Goal: Transaction & Acquisition: Purchase product/service

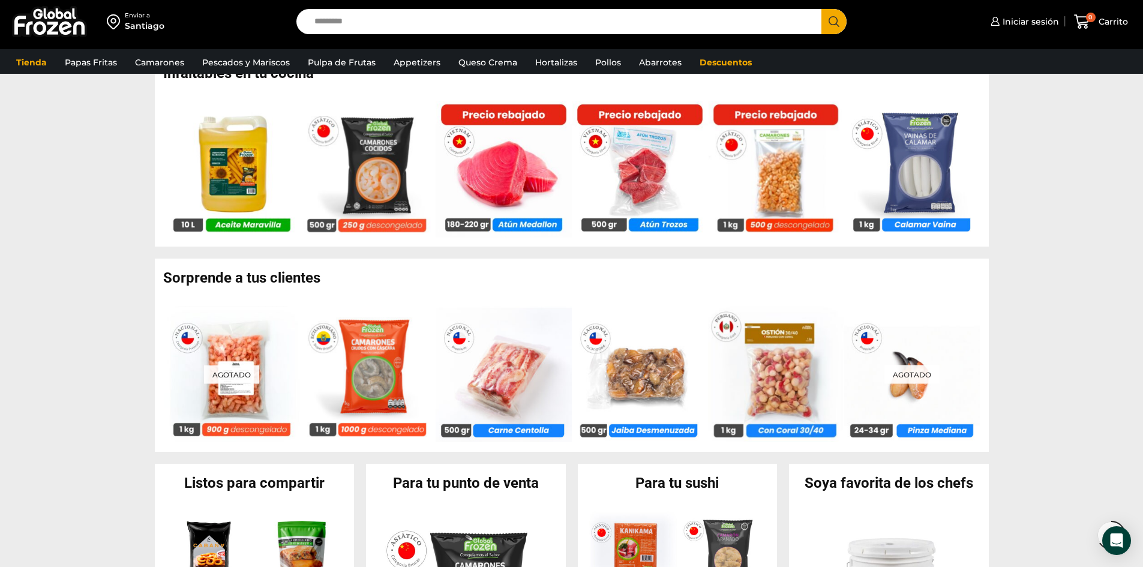
scroll to position [780, 0]
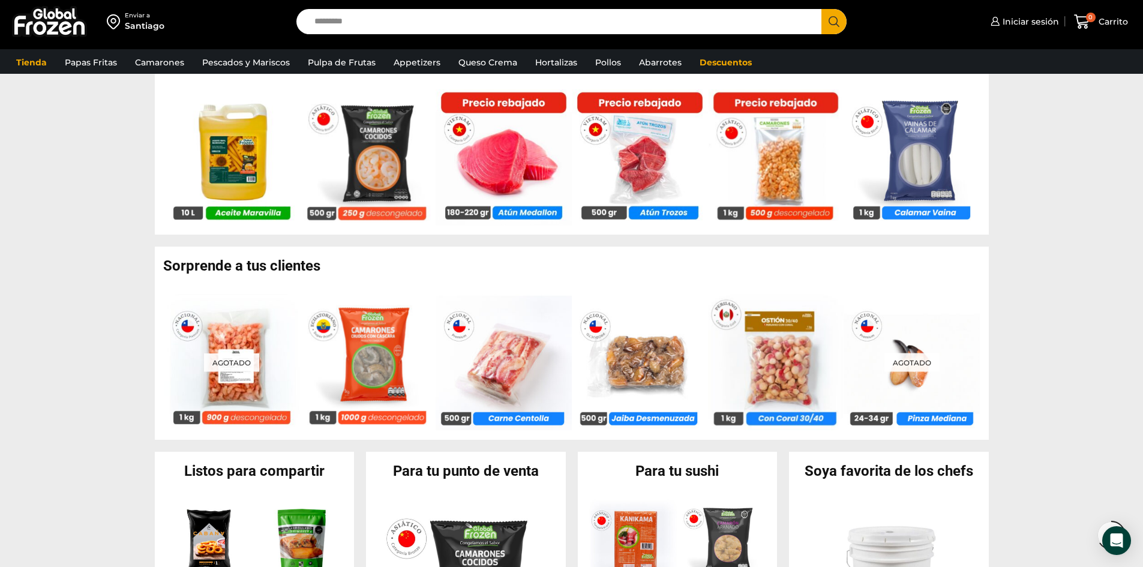
click at [34, 348] on section "Sorprende a tus clientes [GEOGRAPHIC_DATA] Camarón 100/200 Cocido Pelado – Prem…" at bounding box center [571, 343] width 1143 height 193
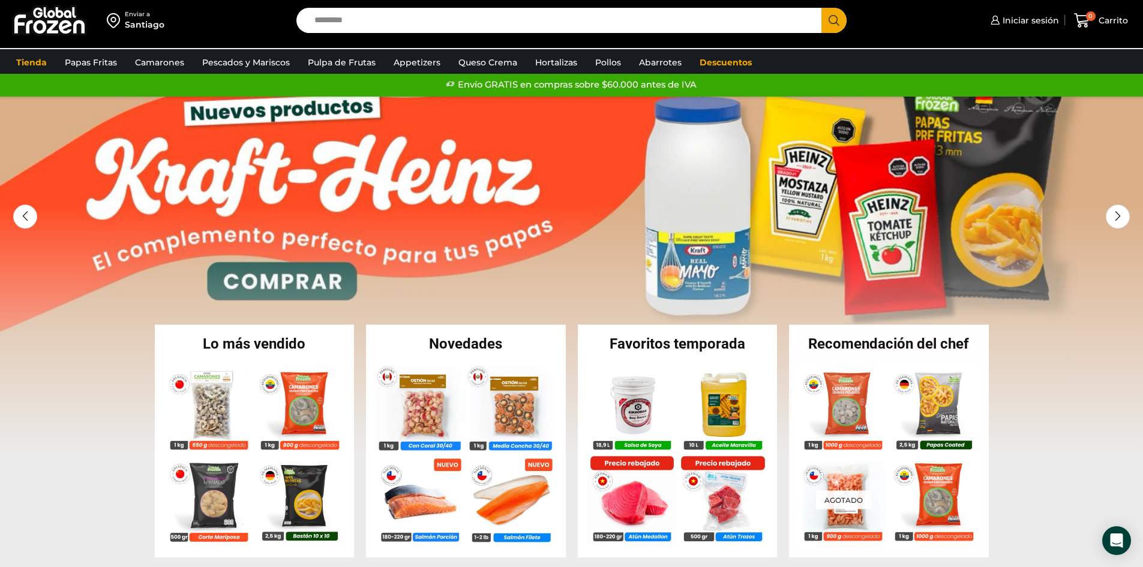
scroll to position [0, 0]
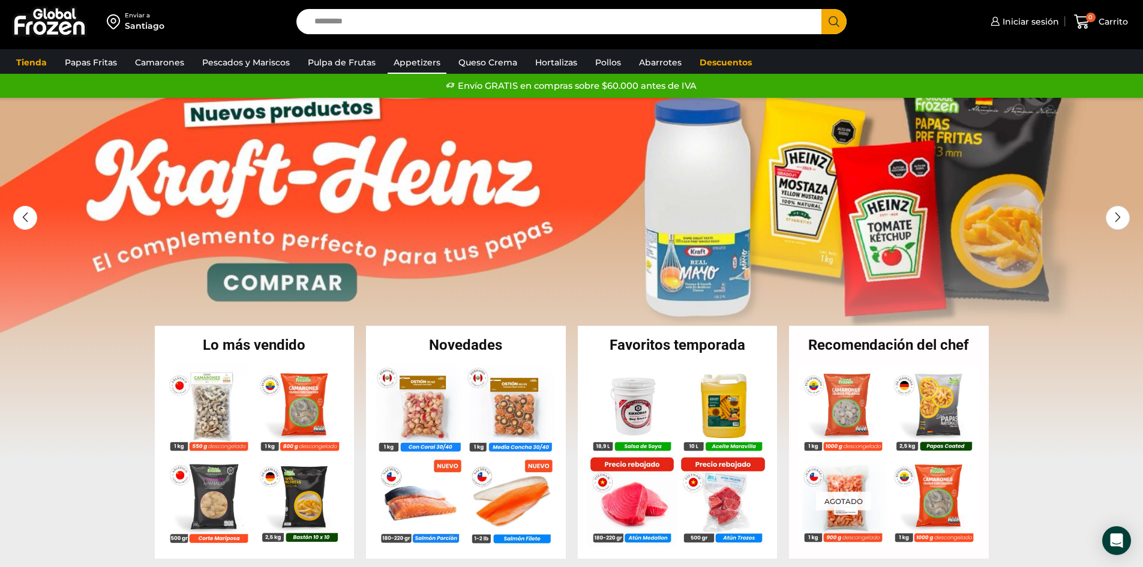
click at [406, 62] on link "Appetizers" at bounding box center [417, 62] width 59 height 23
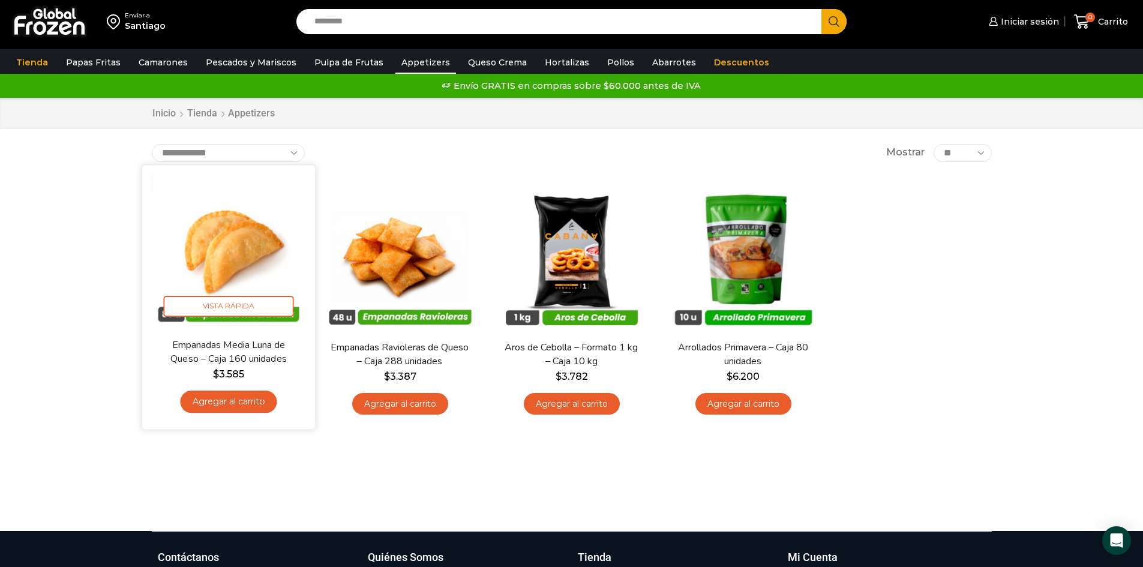
click at [238, 257] on img at bounding box center [228, 251] width 155 height 155
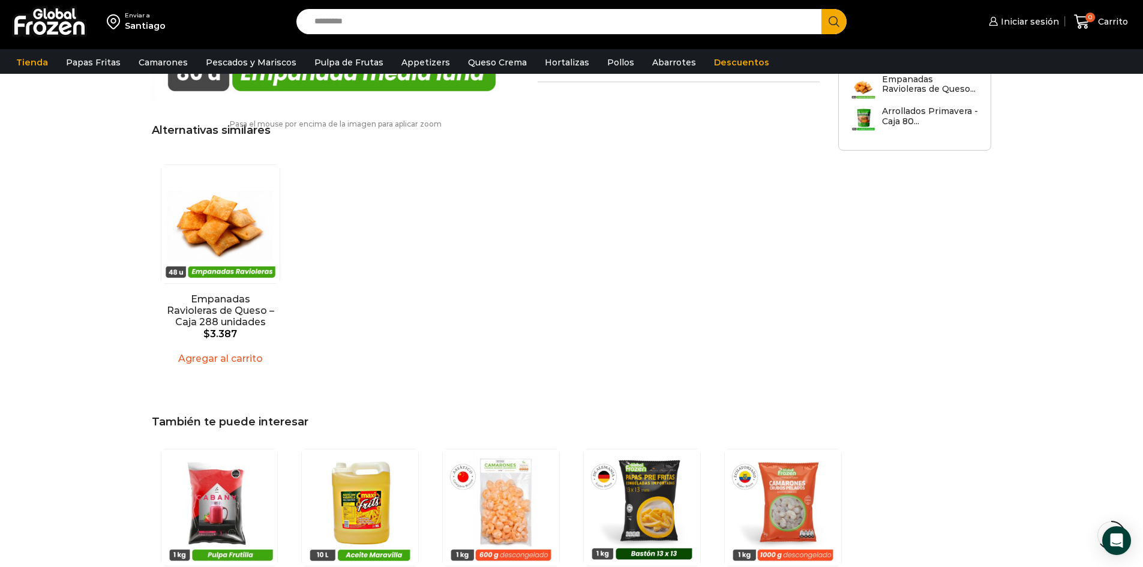
scroll to position [1081, 0]
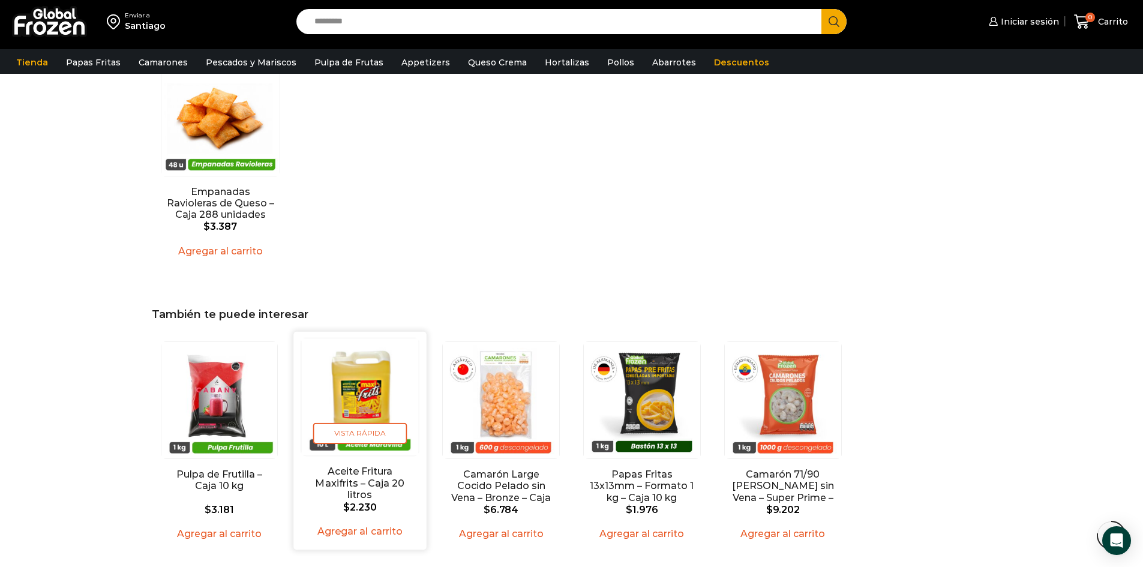
click at [381, 363] on img "2 / 5" at bounding box center [360, 396] width 117 height 117
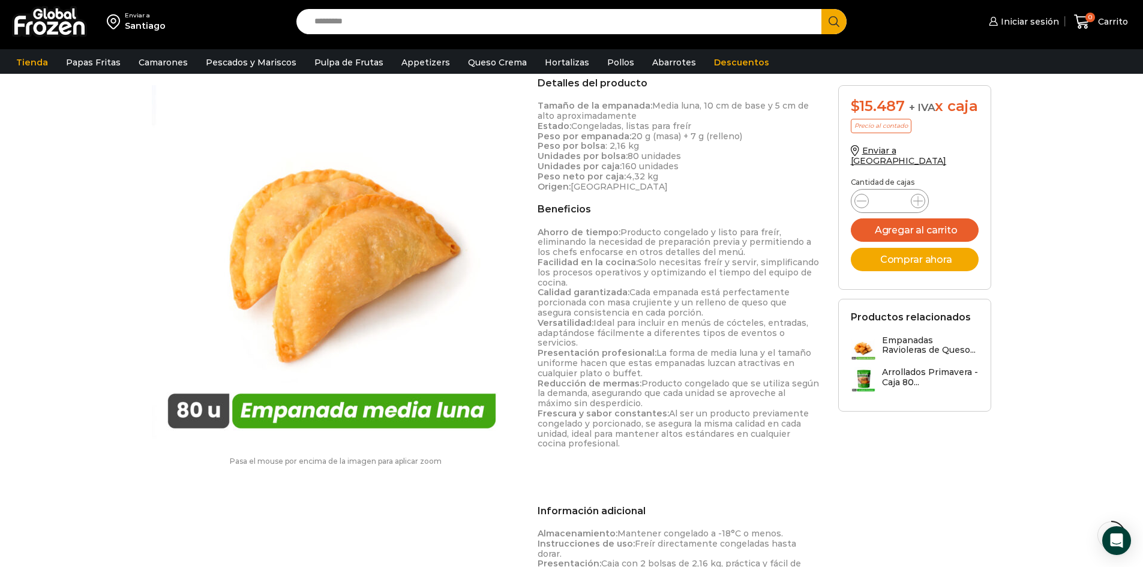
scroll to position [421, 0]
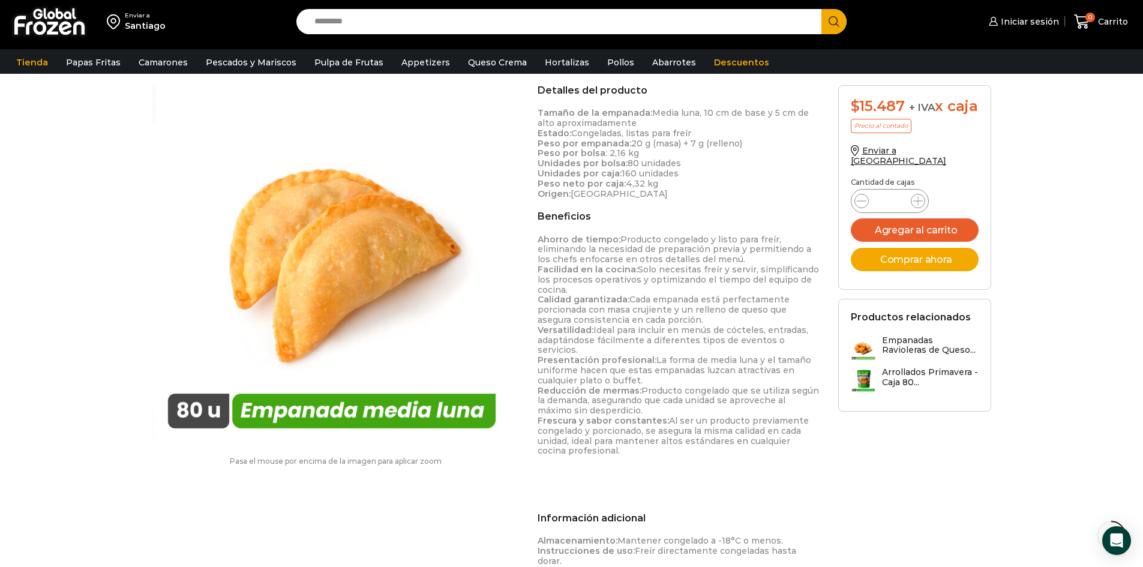
click at [40, 335] on div "Enviar a Santiago Search input Search Iniciar sesión" at bounding box center [571, 450] width 1143 height 1742
click at [142, 11] on div "Enviar a" at bounding box center [145, 15] width 41 height 8
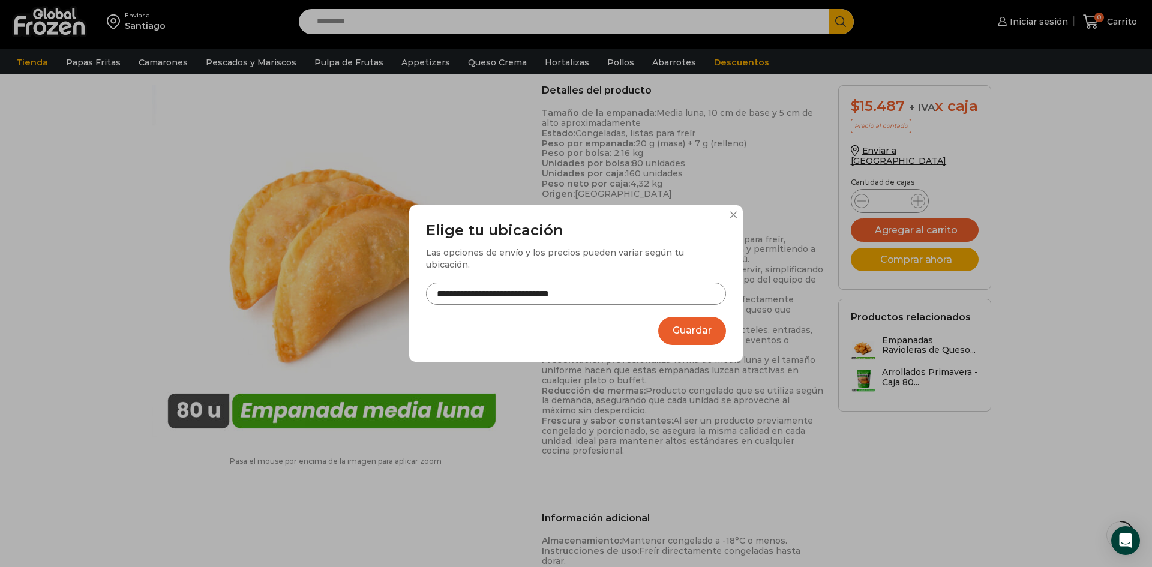
click at [726, 329] on div "**********" at bounding box center [576, 283] width 334 height 157
click at [713, 323] on button "Guardar" at bounding box center [692, 331] width 68 height 28
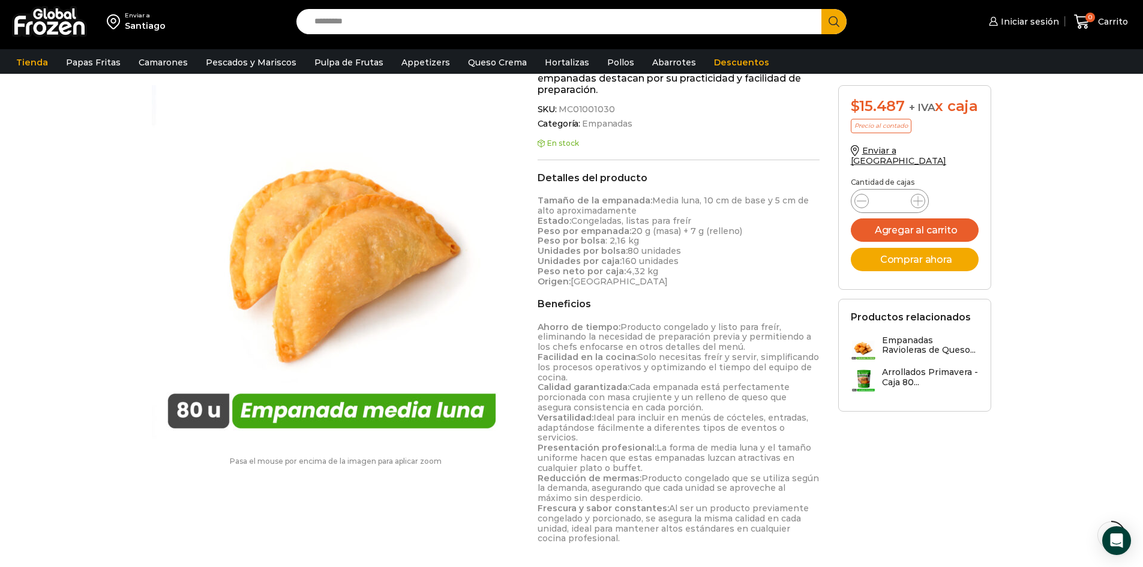
scroll to position [301, 0]
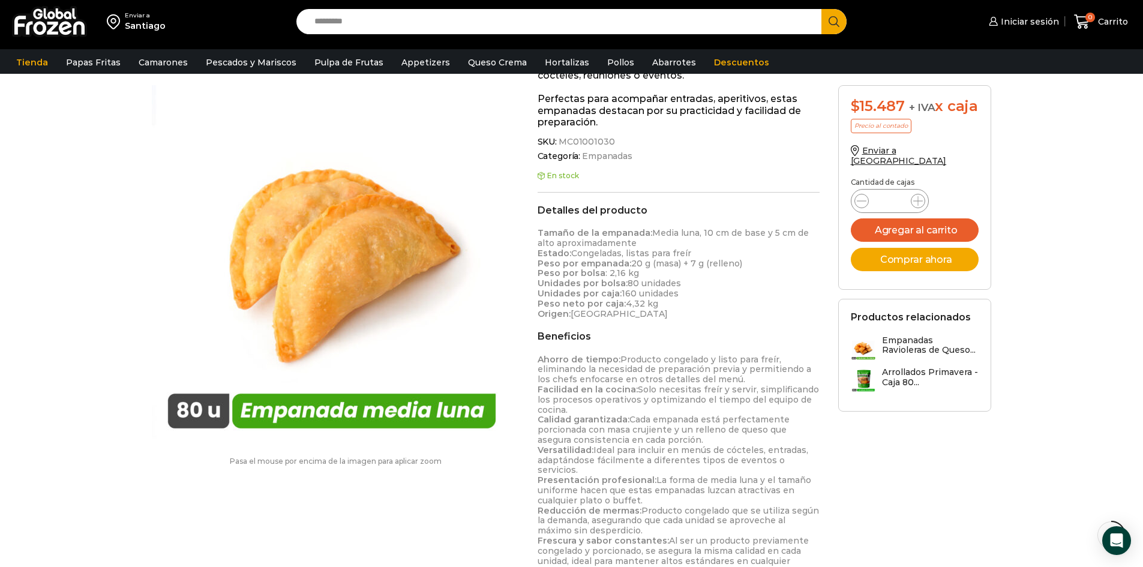
click at [142, 257] on div "Enviar a Santiago Search input Search Iniciar sesión" at bounding box center [571, 570] width 1143 height 1742
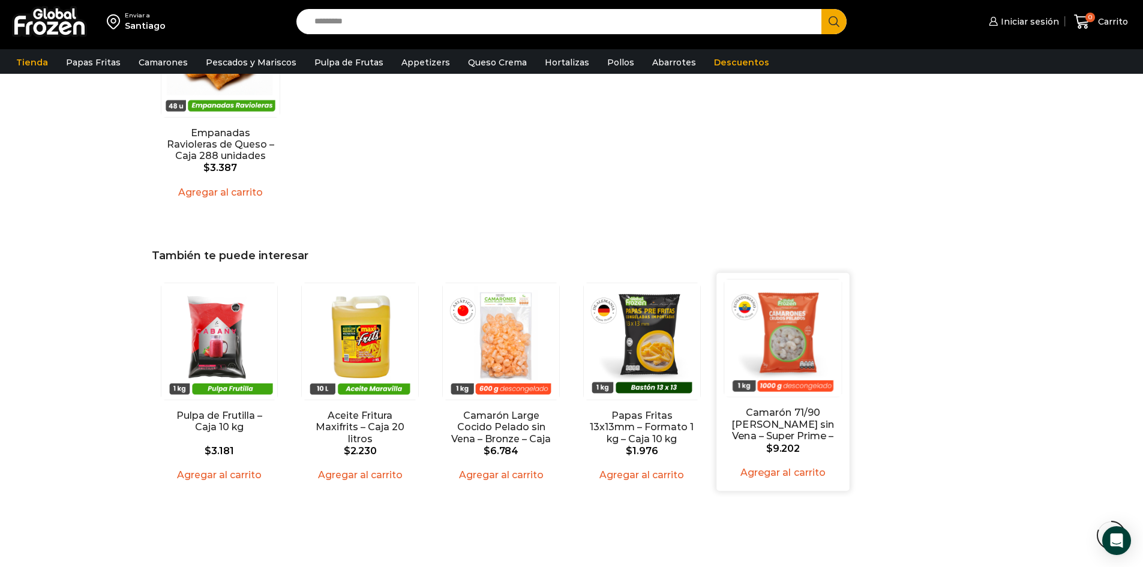
scroll to position [1141, 0]
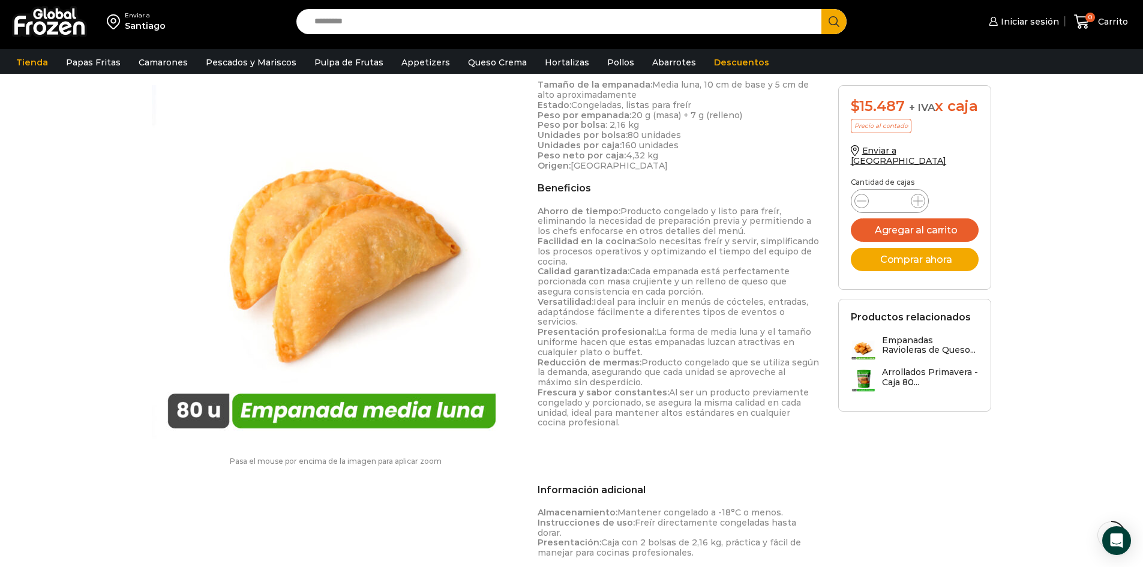
scroll to position [421, 0]
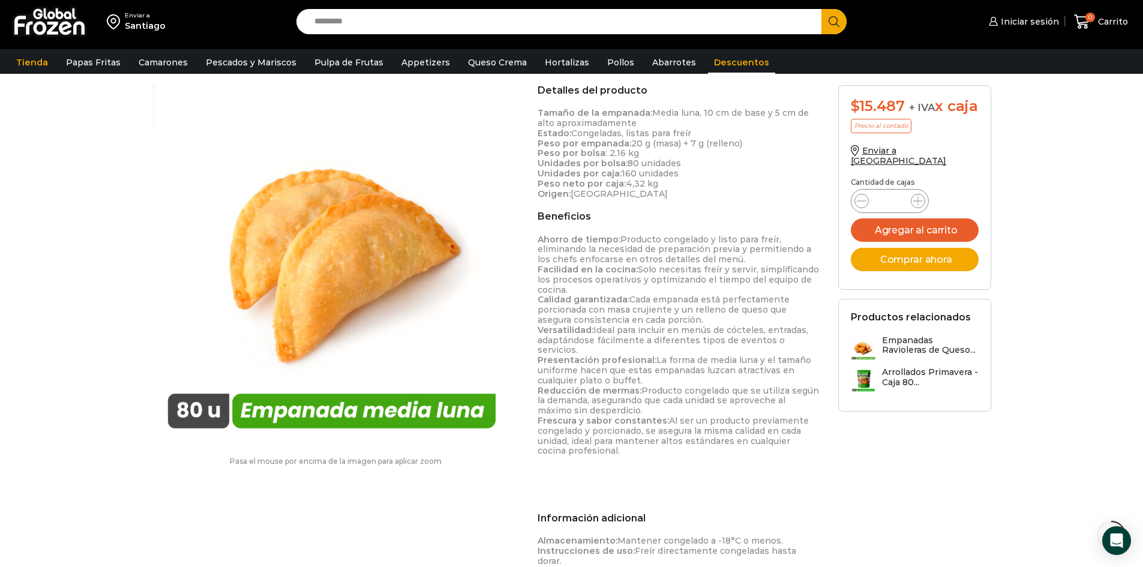
click at [715, 59] on link "Descuentos" at bounding box center [741, 62] width 67 height 23
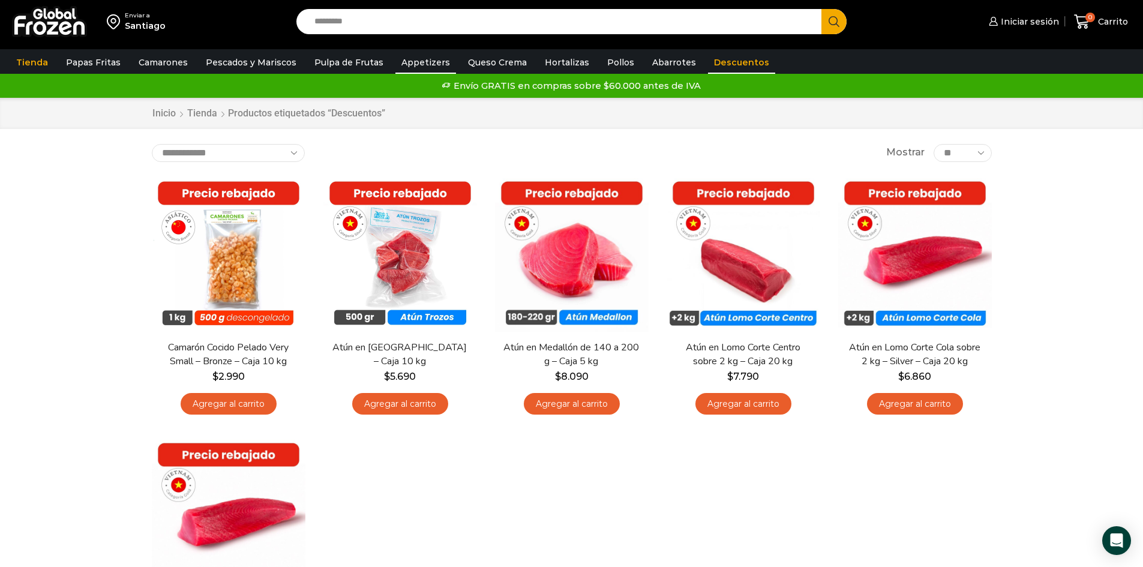
click at [429, 64] on link "Appetizers" at bounding box center [426, 62] width 61 height 23
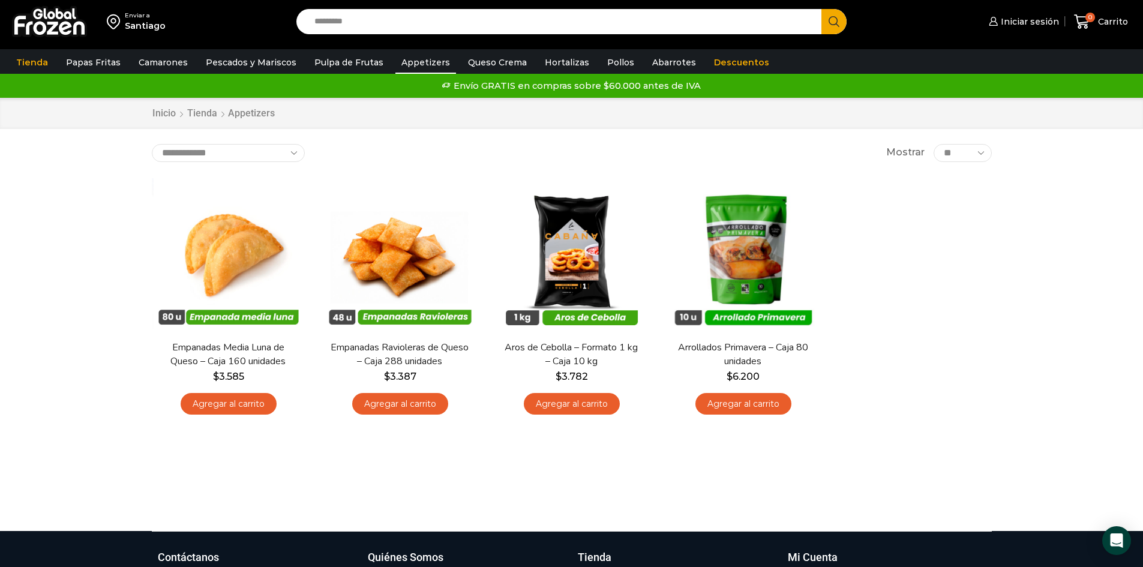
click at [478, 473] on div "**********" at bounding box center [572, 314] width 858 height 341
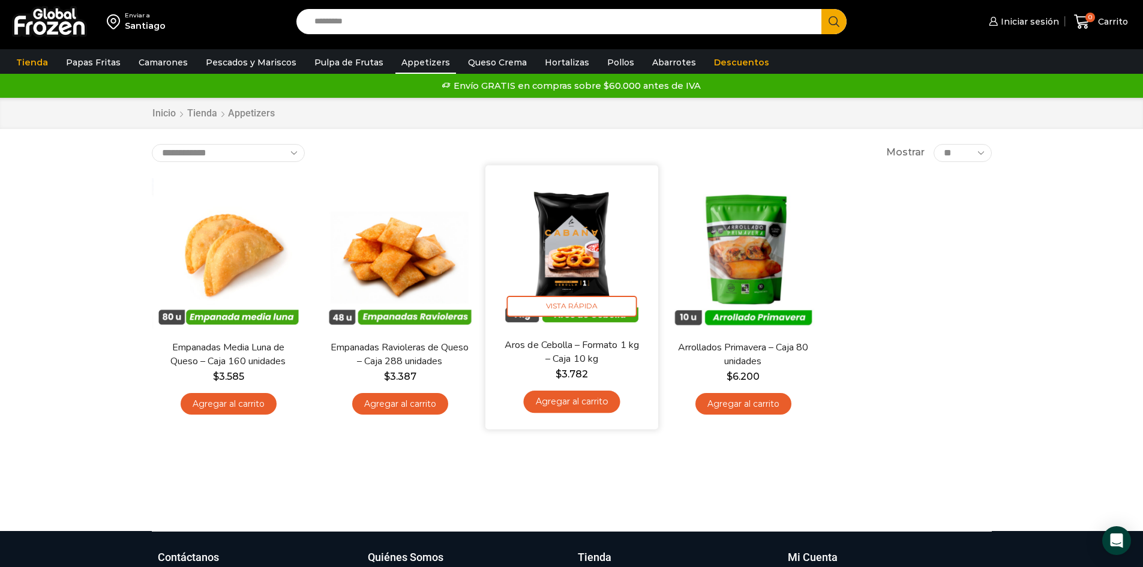
click at [600, 255] on img at bounding box center [572, 251] width 155 height 155
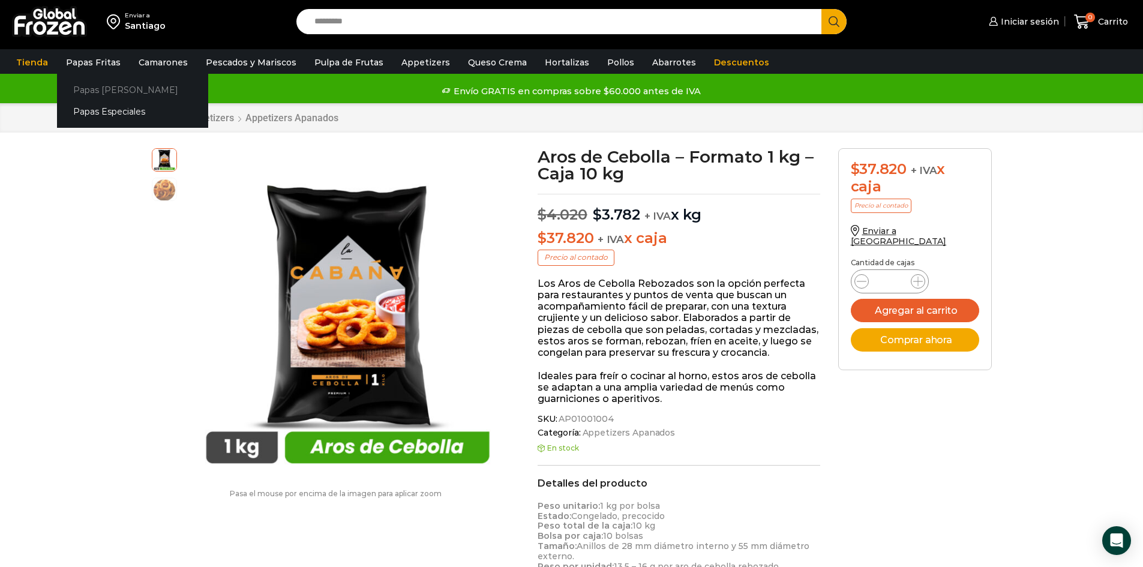
click at [83, 93] on link "Papas [PERSON_NAME]" at bounding box center [132, 90] width 151 height 22
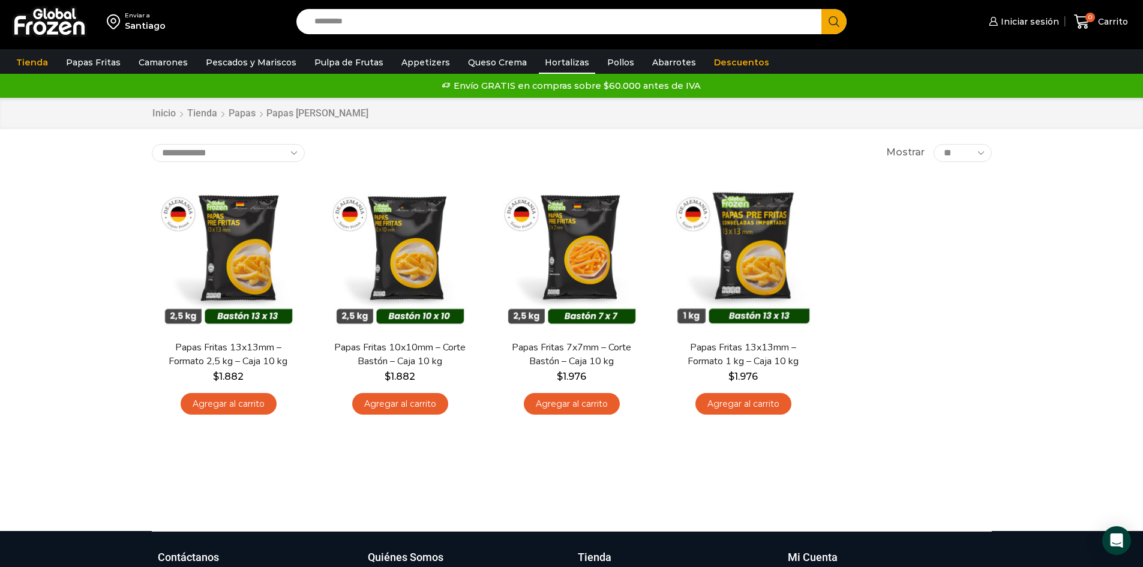
click at [554, 64] on link "Hortalizas" at bounding box center [567, 62] width 56 height 23
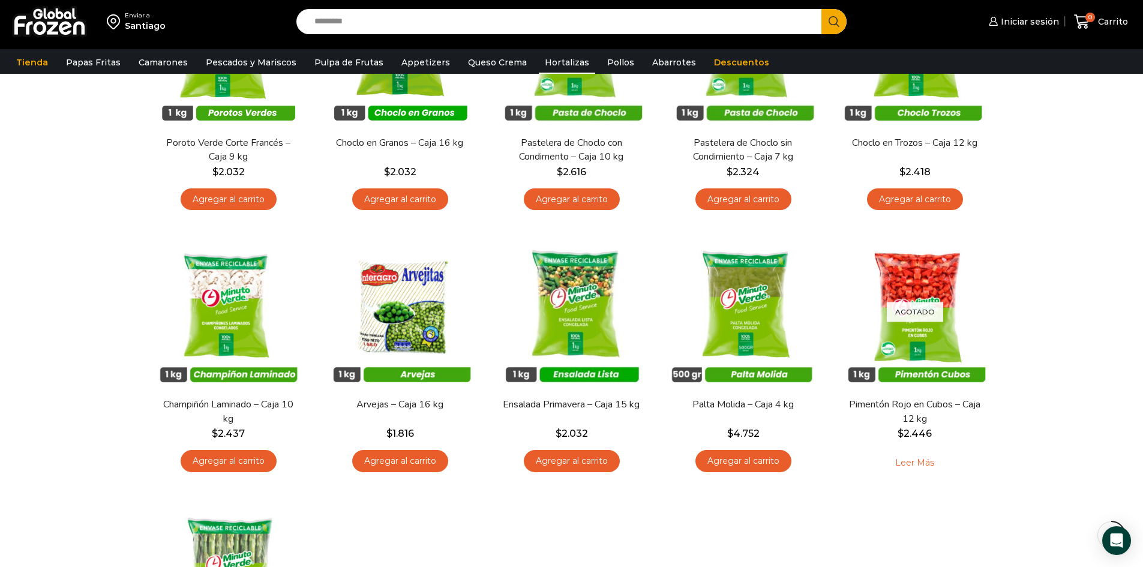
scroll to position [240, 0]
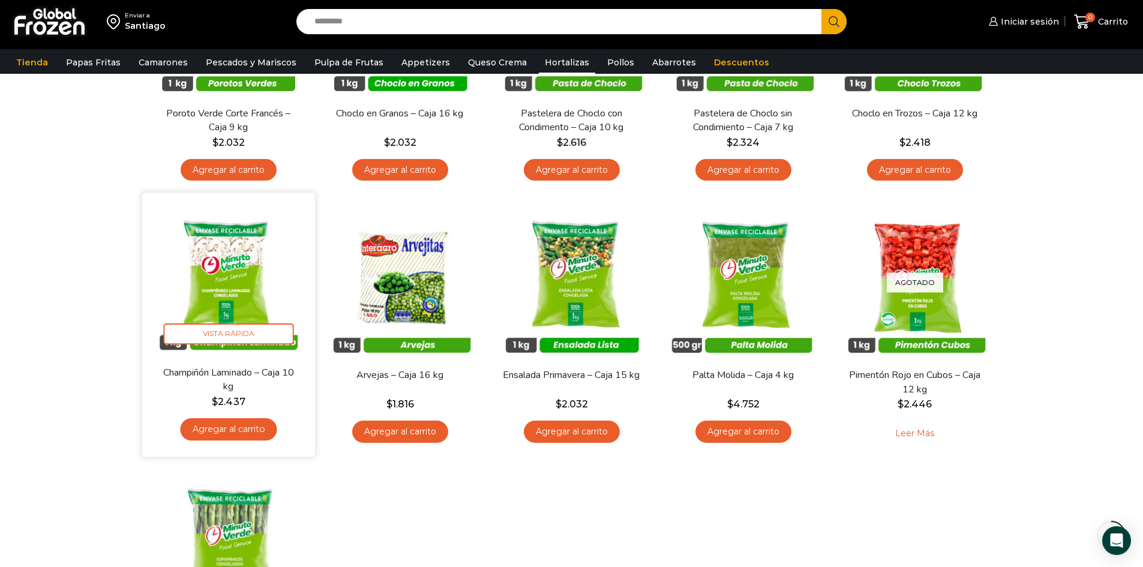
click at [227, 275] on img at bounding box center [228, 279] width 155 height 155
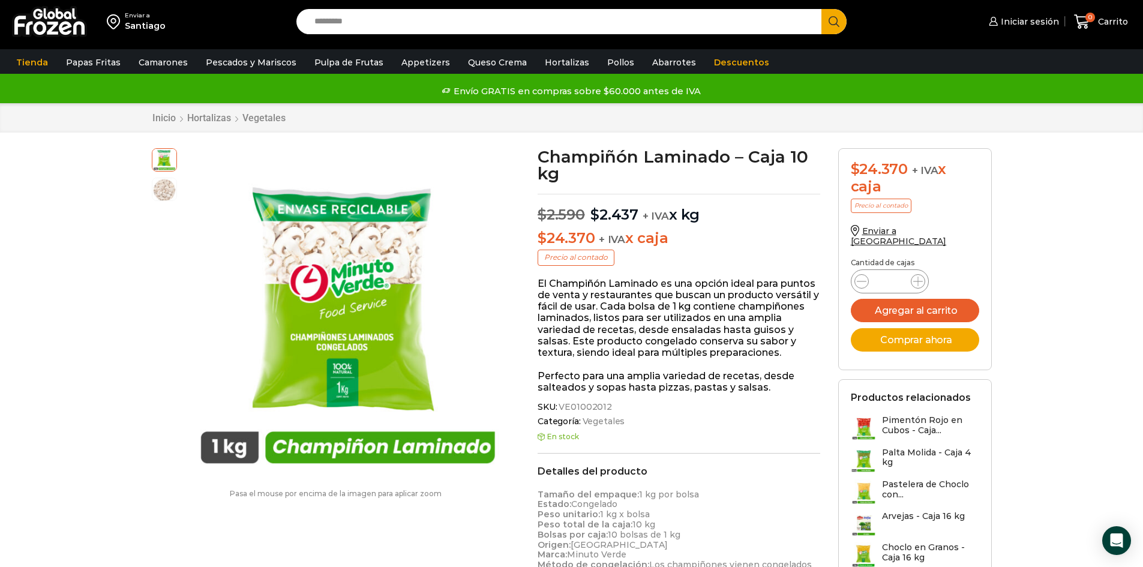
click at [409, 61] on link "Appetizers" at bounding box center [426, 62] width 61 height 23
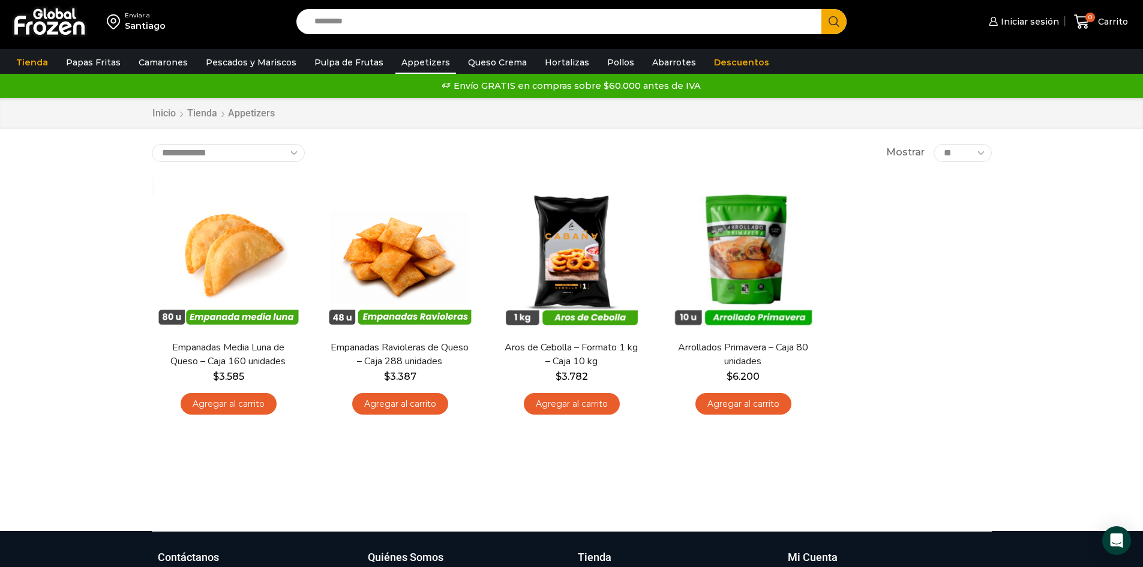
click at [342, 466] on div "**********" at bounding box center [572, 314] width 858 height 341
click at [391, 477] on div "**********" at bounding box center [572, 314] width 858 height 341
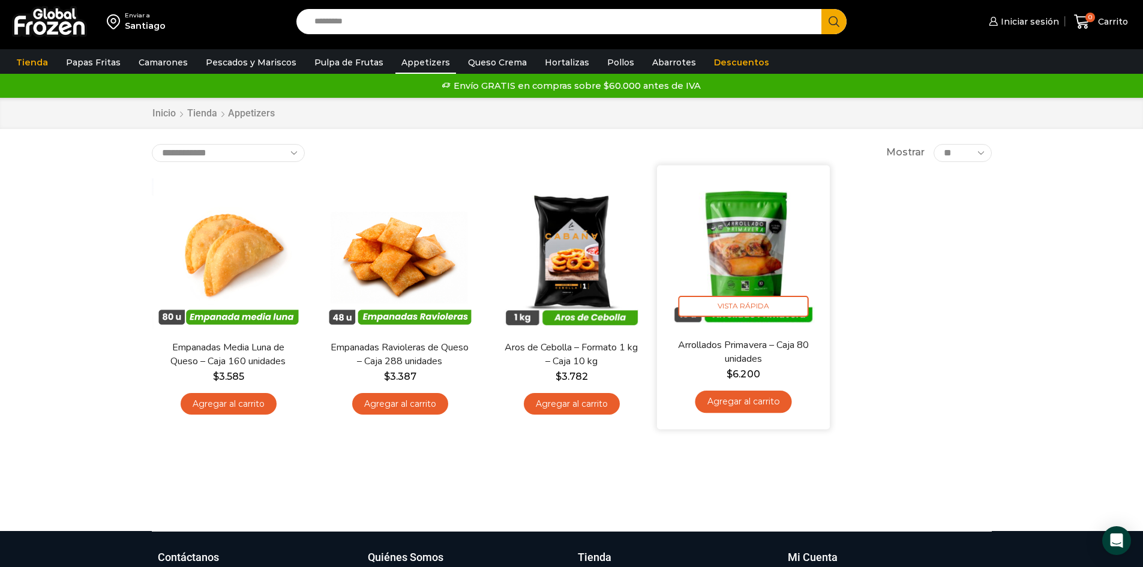
click at [781, 274] on img at bounding box center [743, 251] width 155 height 155
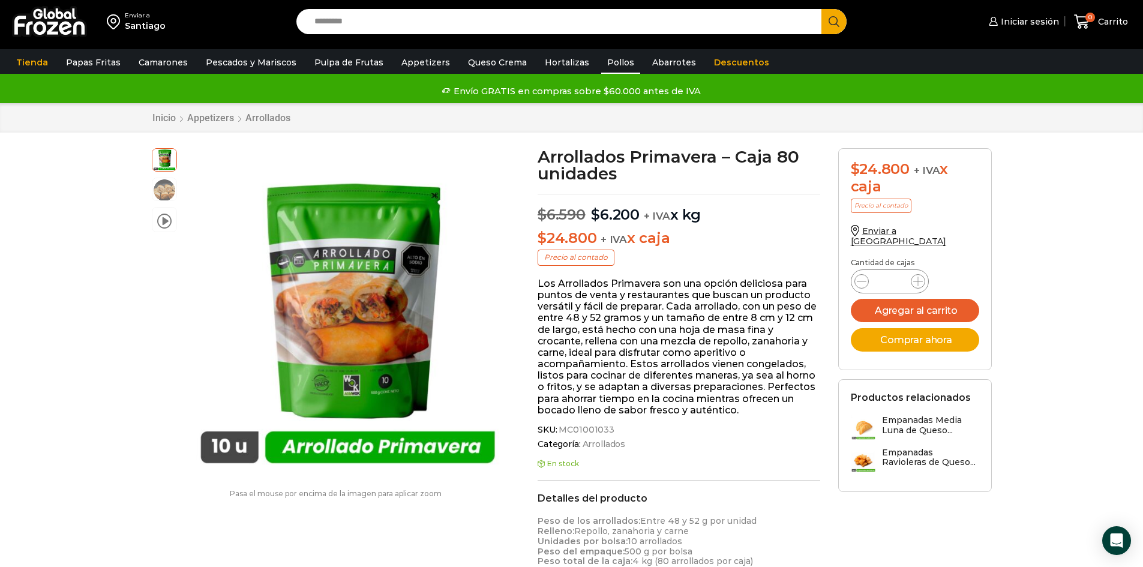
click at [601, 63] on link "Pollos" at bounding box center [620, 62] width 39 height 23
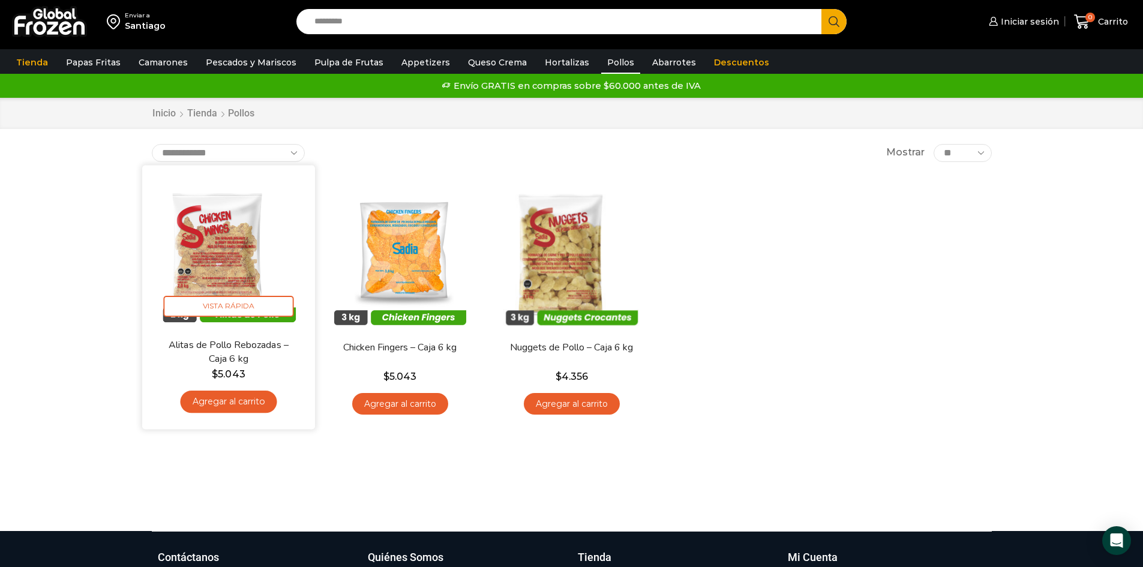
click at [210, 238] on img at bounding box center [228, 251] width 155 height 155
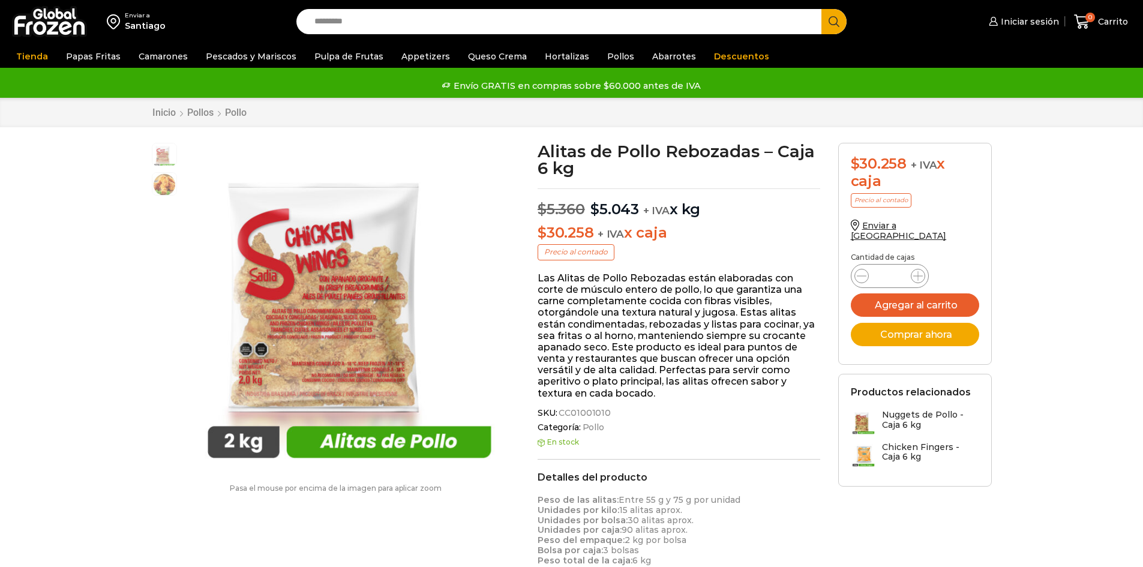
scroll to position [1, 0]
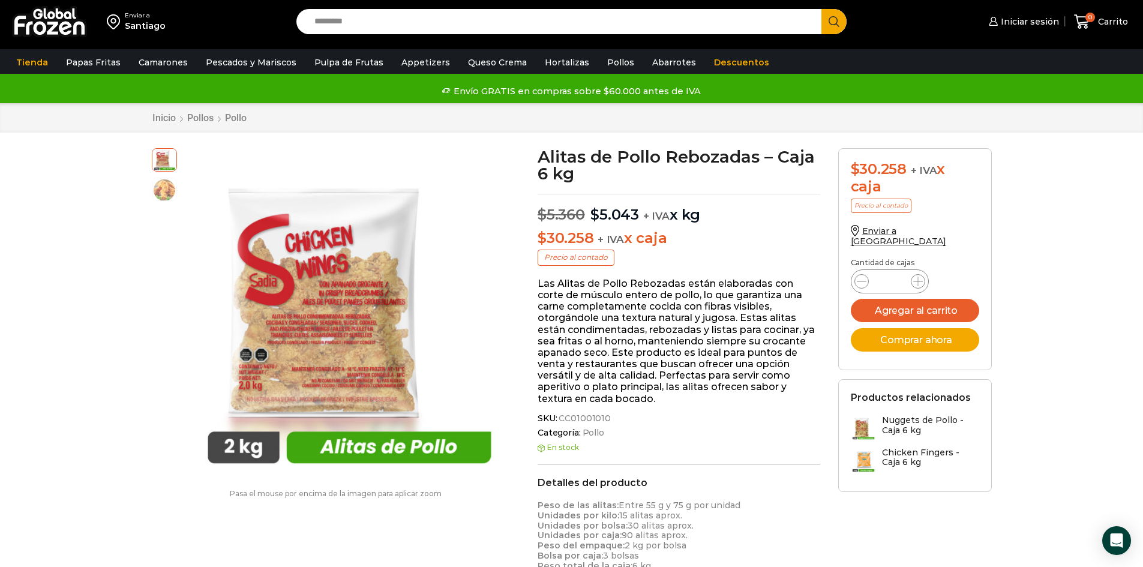
click at [24, 400] on div "Enviar a [GEOGRAPHIC_DATA] Search input Search Iniciar sesión" at bounding box center [571, 543] width 1143 height 1088
click at [155, 34] on div "Enviar a [GEOGRAPHIC_DATA]" at bounding box center [145, 21] width 278 height 43
click at [155, 25] on div "Santiago" at bounding box center [145, 26] width 41 height 12
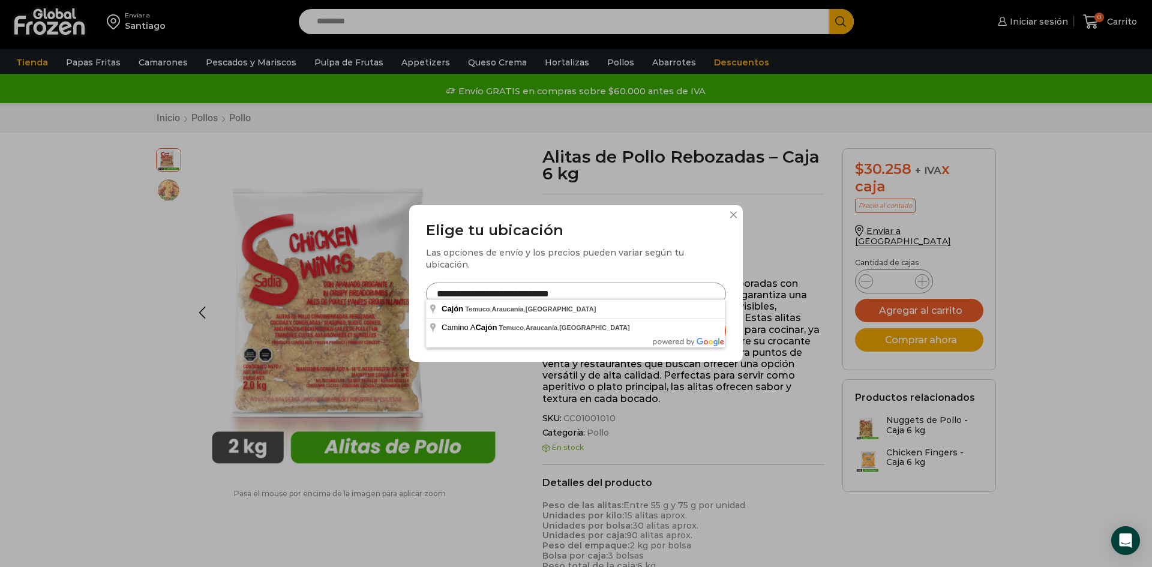
drag, startPoint x: 471, startPoint y: 287, endPoint x: 382, endPoint y: 275, distance: 89.6
click at [382, 275] on div "**********" at bounding box center [576, 283] width 1152 height 567
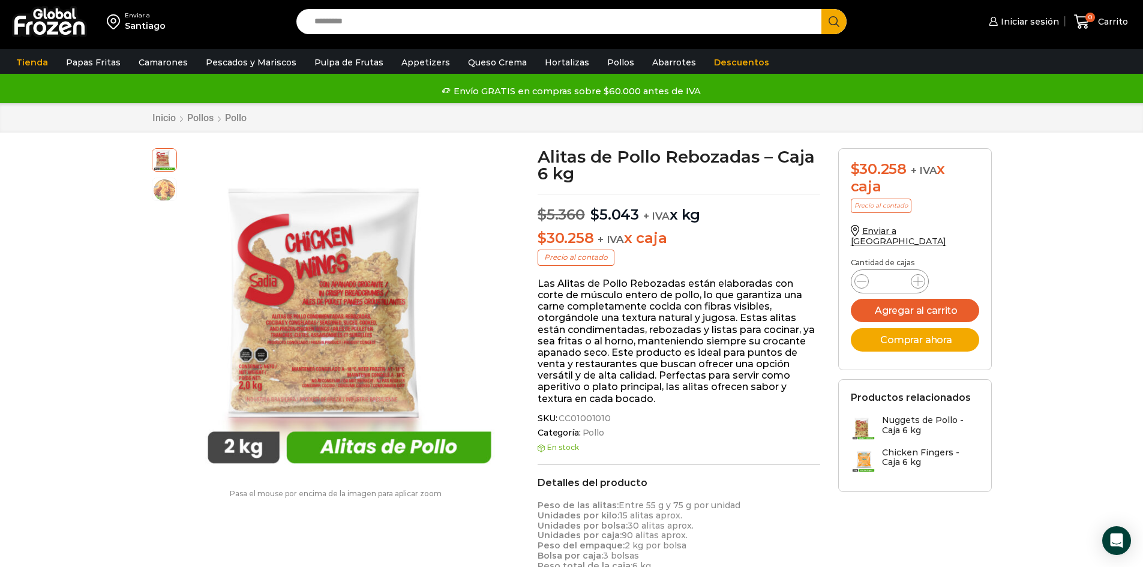
click at [148, 29] on div "Santiago" at bounding box center [145, 26] width 41 height 12
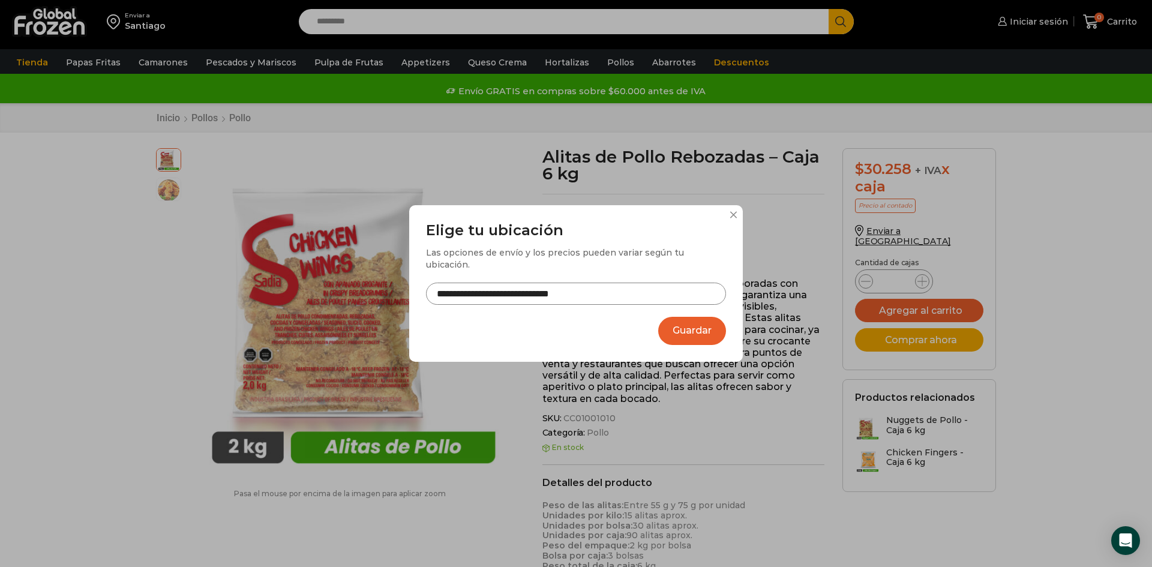
click at [471, 289] on input "**********" at bounding box center [576, 294] width 300 height 22
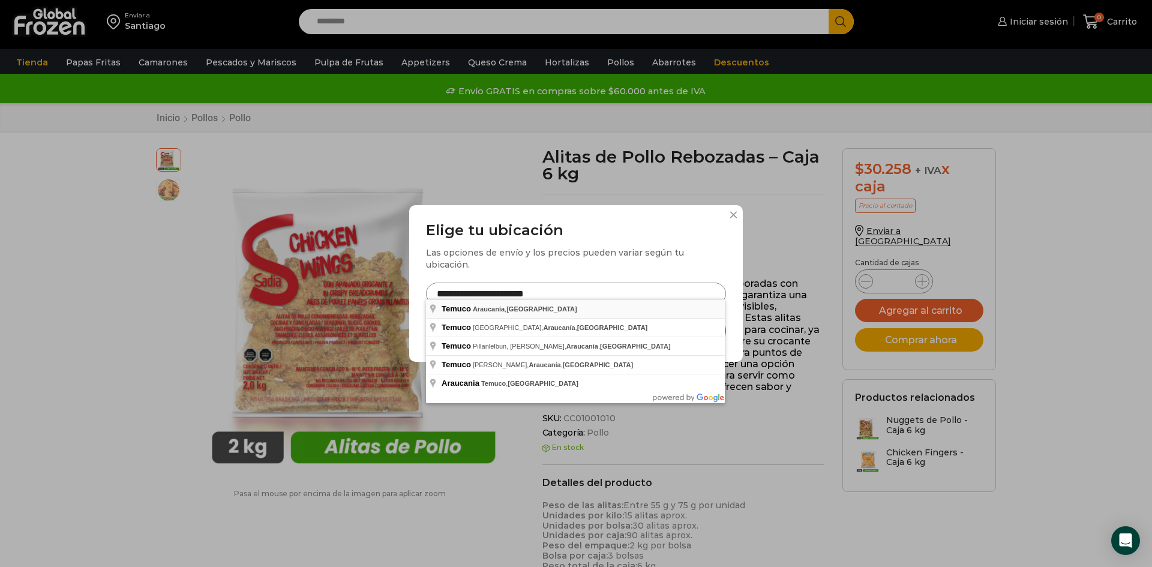
type input "**********"
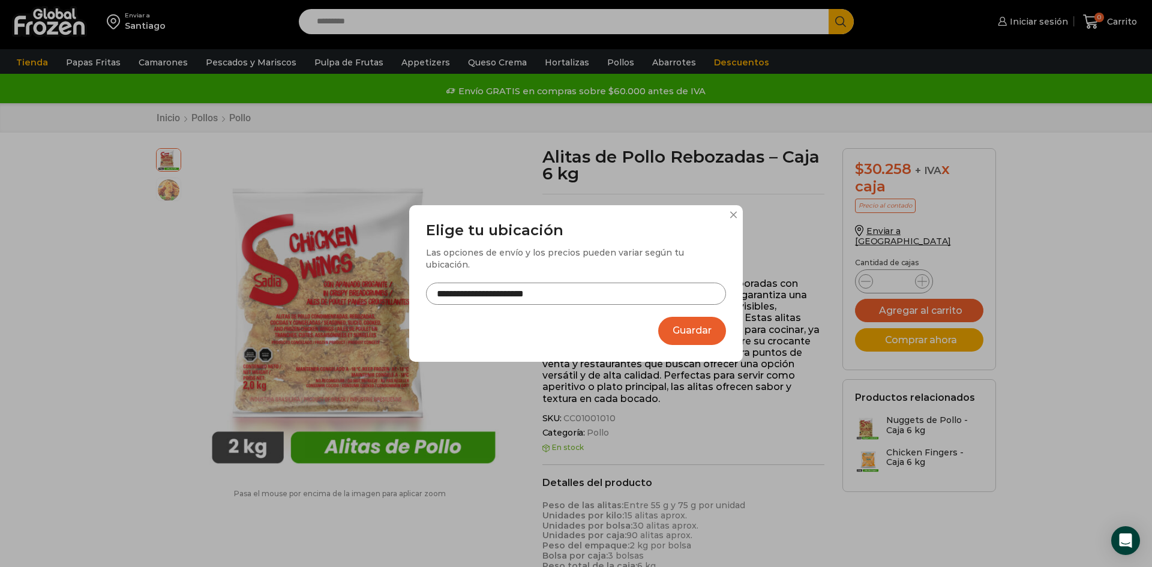
click at [701, 322] on button "Guardar" at bounding box center [692, 331] width 68 height 28
